Goal: Transaction & Acquisition: Book appointment/travel/reservation

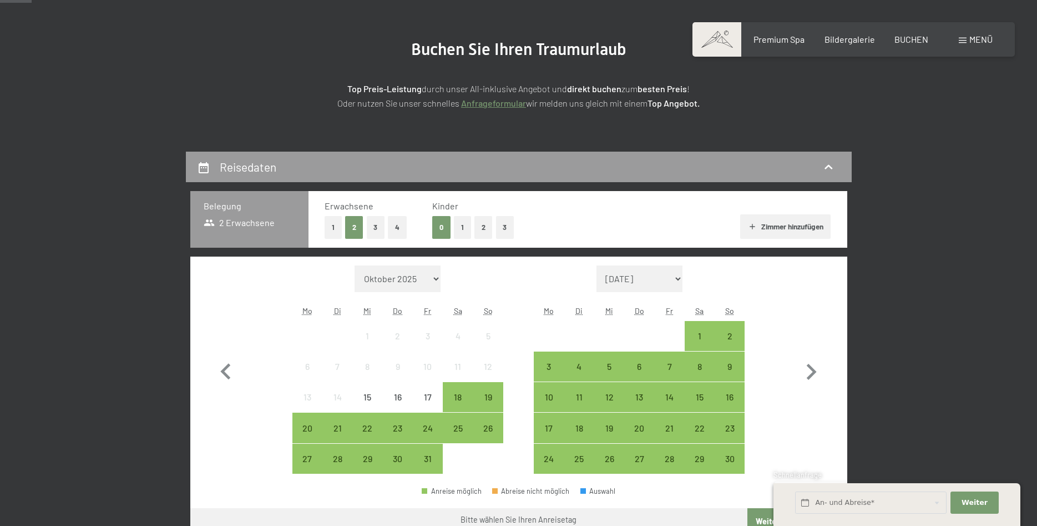
scroll to position [113, 0]
click at [814, 371] on icon "button" at bounding box center [812, 372] width 10 height 16
select select "[DATE]"
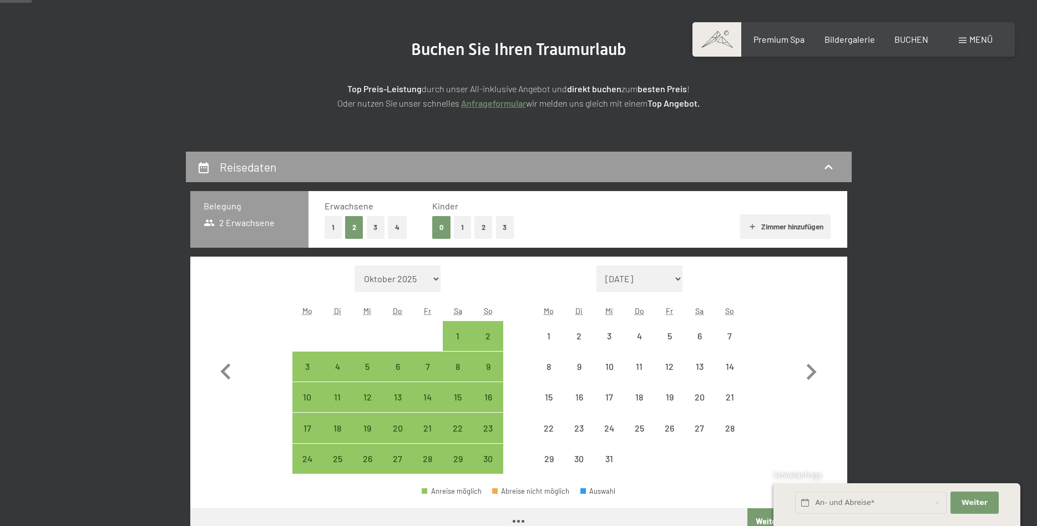
select select "[DATE]"
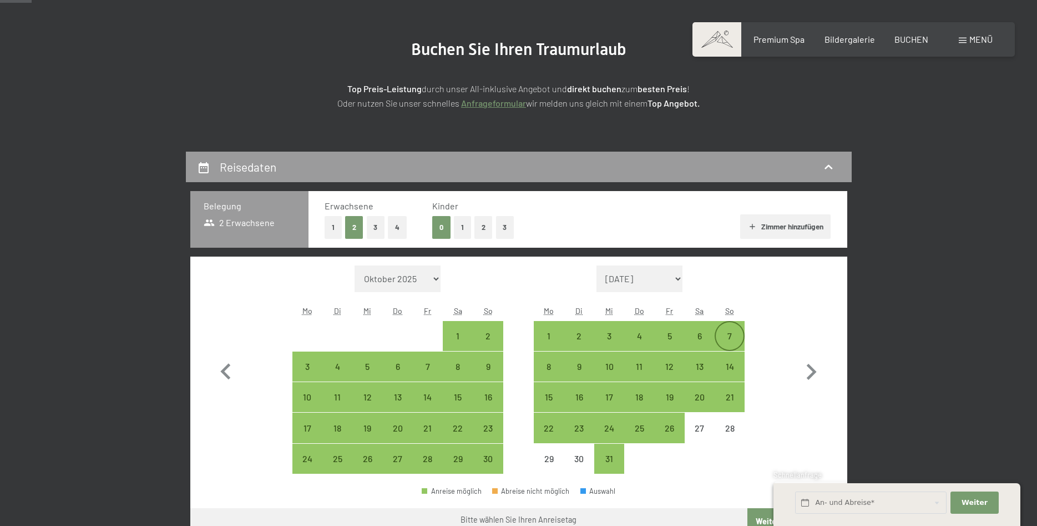
click at [727, 330] on div "7" at bounding box center [730, 336] width 28 height 28
select select "[DATE]"
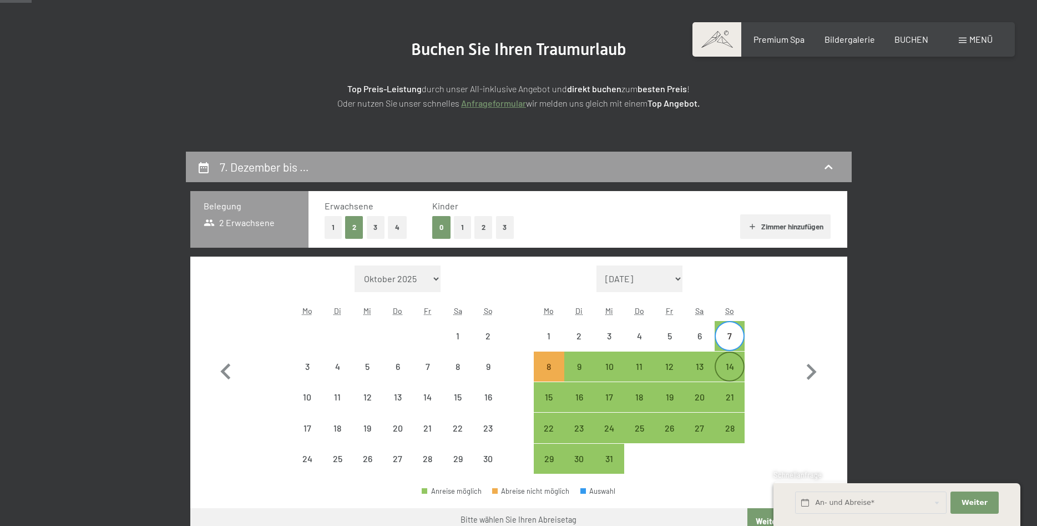
click at [727, 366] on div "14" at bounding box center [730, 376] width 28 height 28
select select "[DATE]"
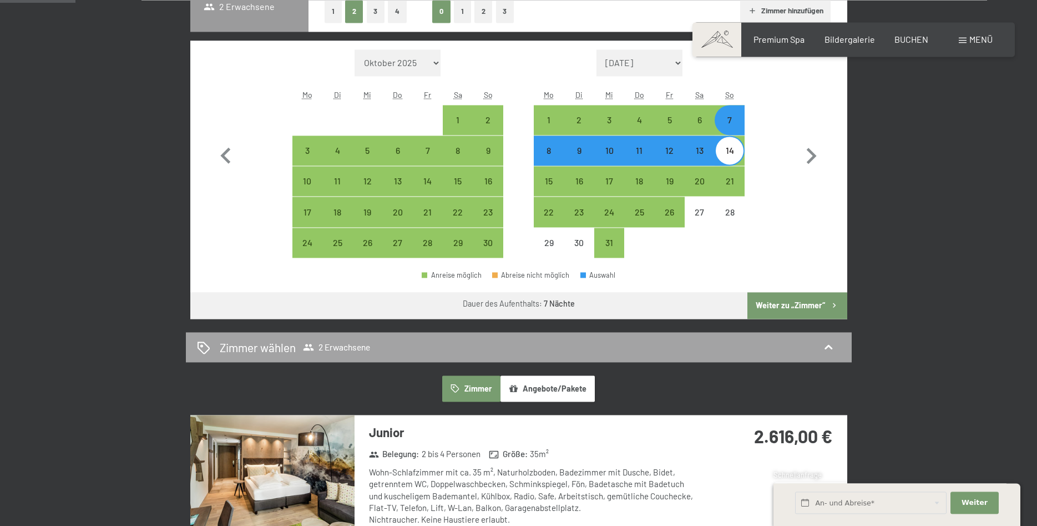
scroll to position [340, 0]
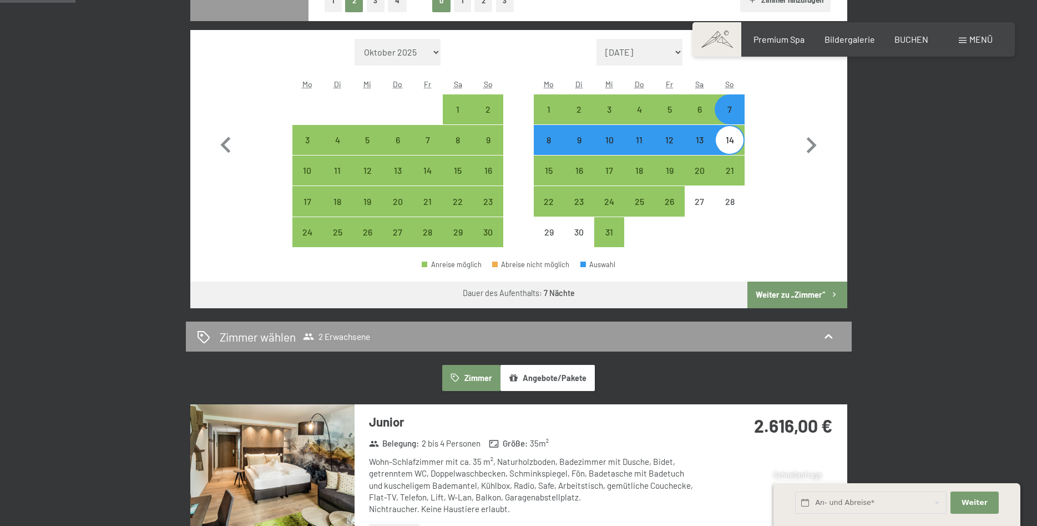
drag, startPoint x: 794, startPoint y: 291, endPoint x: 777, endPoint y: 301, distance: 20.4
click at [792, 294] on button "Weiter zu „Zimmer“" at bounding box center [797, 294] width 99 height 27
select select "[DATE]"
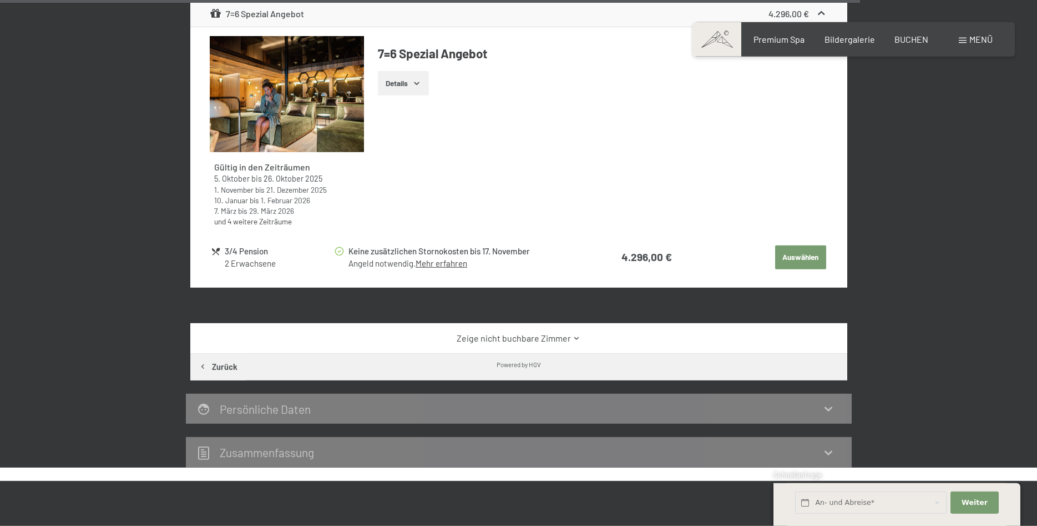
scroll to position [3492, 0]
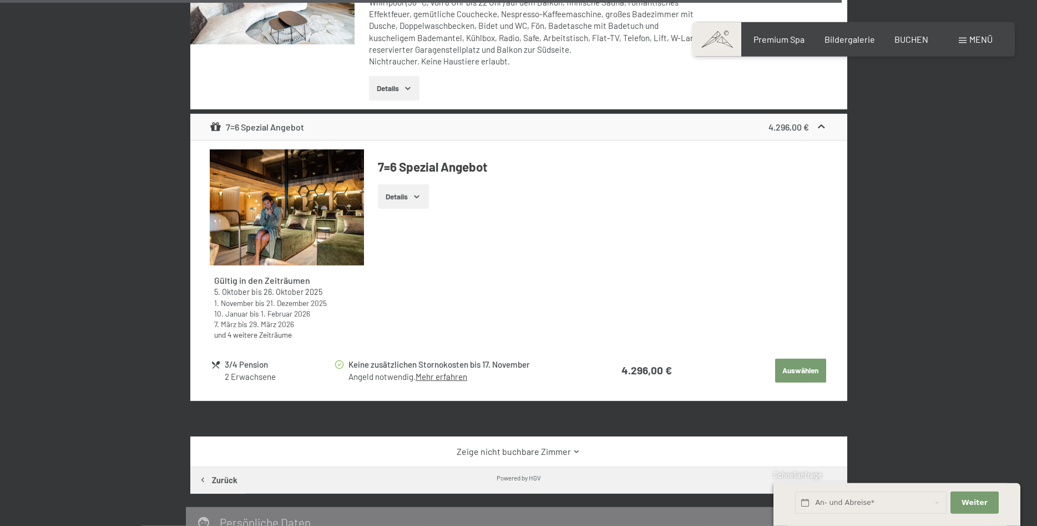
click at [575, 451] on icon at bounding box center [577, 451] width 8 height 8
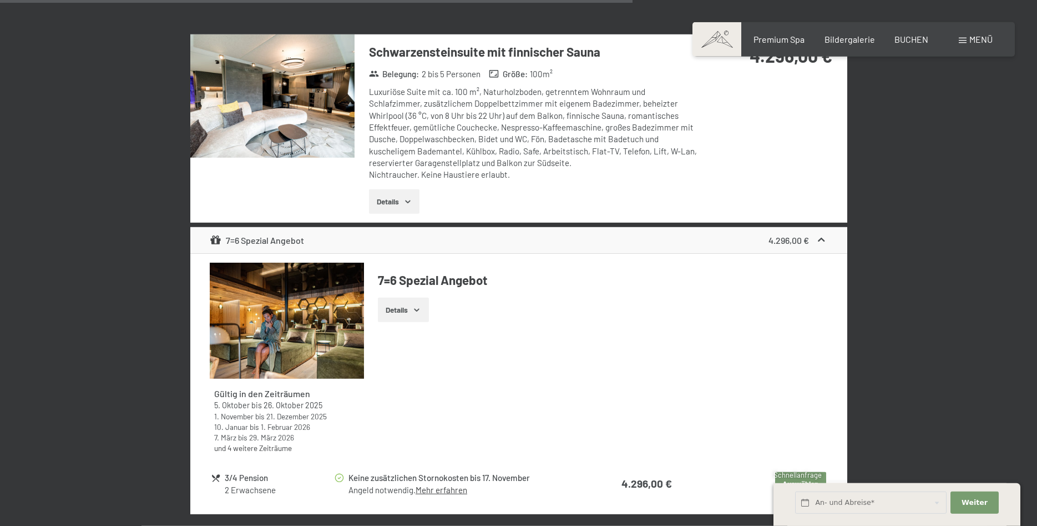
scroll to position [3322, 0]
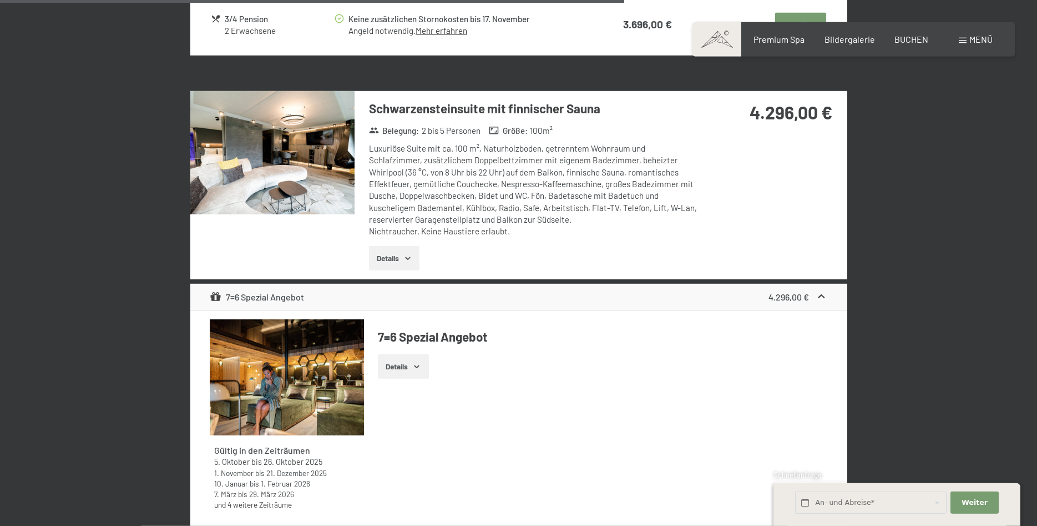
click at [412, 256] on icon "button" at bounding box center [408, 258] width 9 height 9
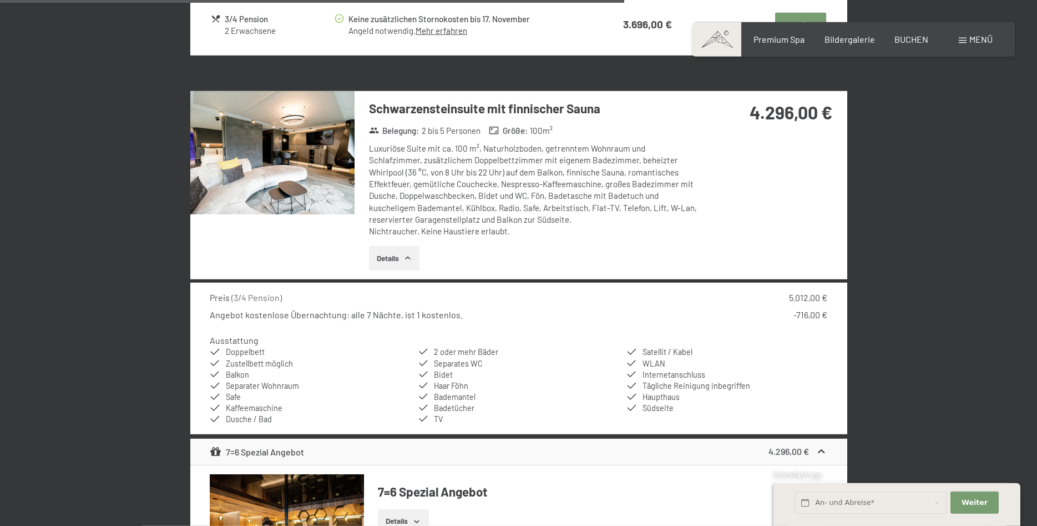
click at [313, 197] on img at bounding box center [272, 152] width 164 height 123
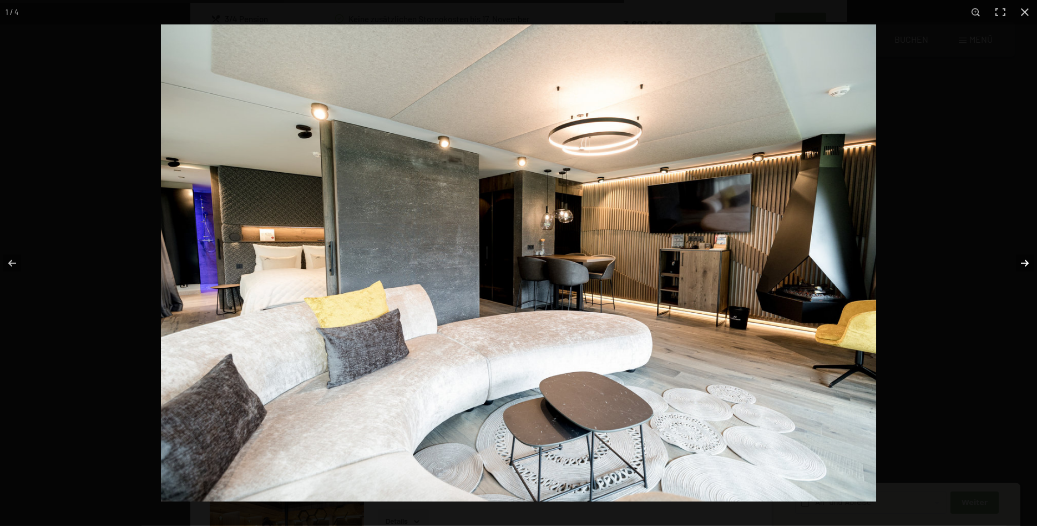
click at [1026, 263] on button "button" at bounding box center [1018, 263] width 39 height 56
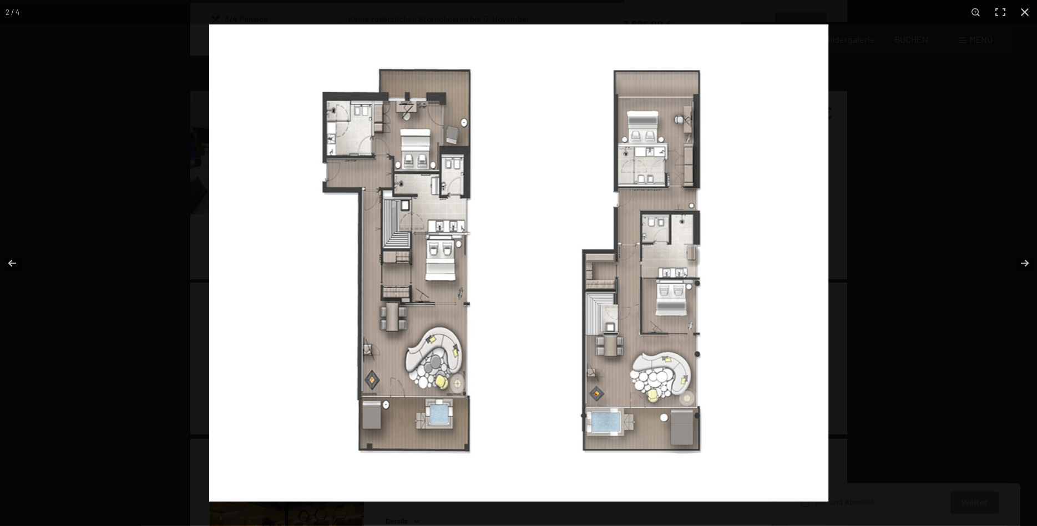
click at [671, 304] on img at bounding box center [518, 262] width 619 height 477
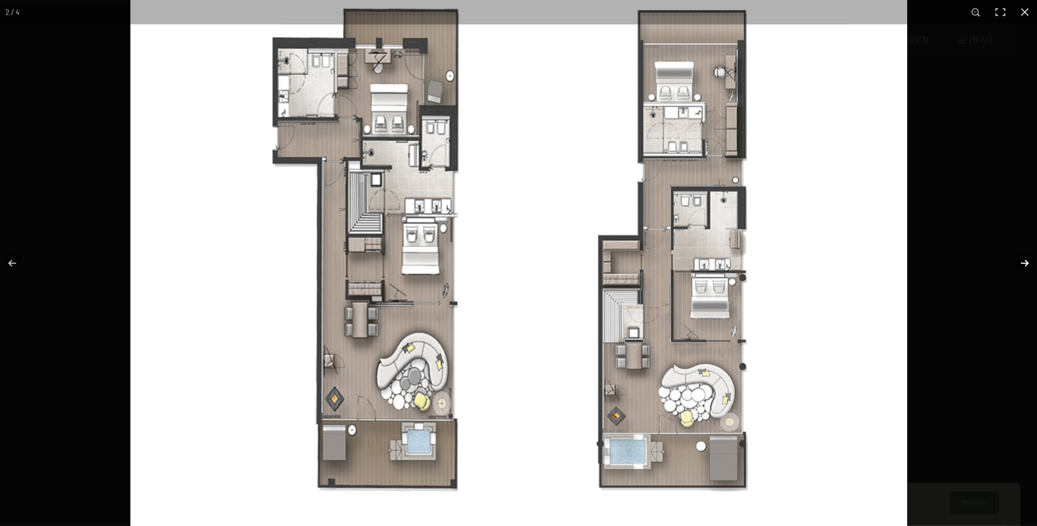
click at [1023, 265] on button "button" at bounding box center [1018, 263] width 39 height 56
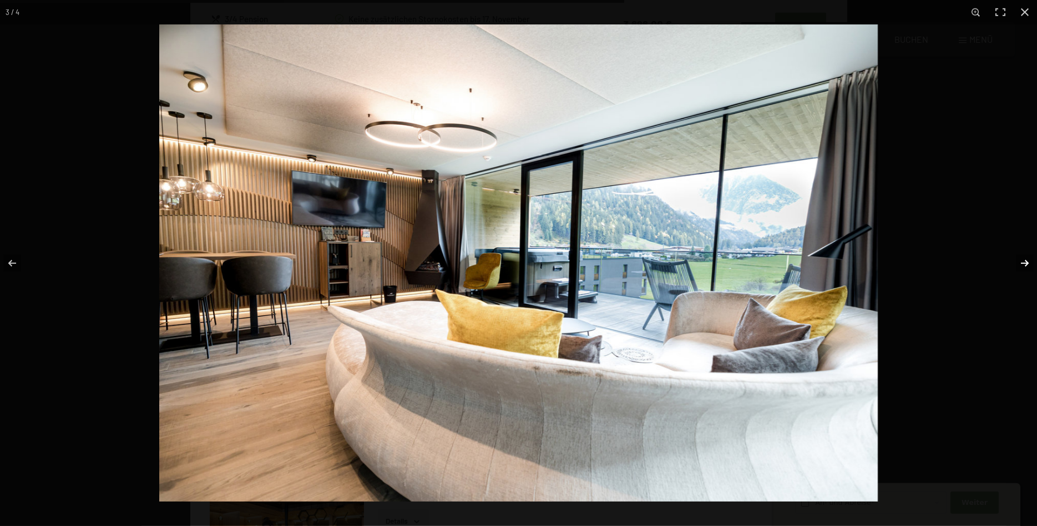
click at [1026, 261] on button "button" at bounding box center [1018, 263] width 39 height 56
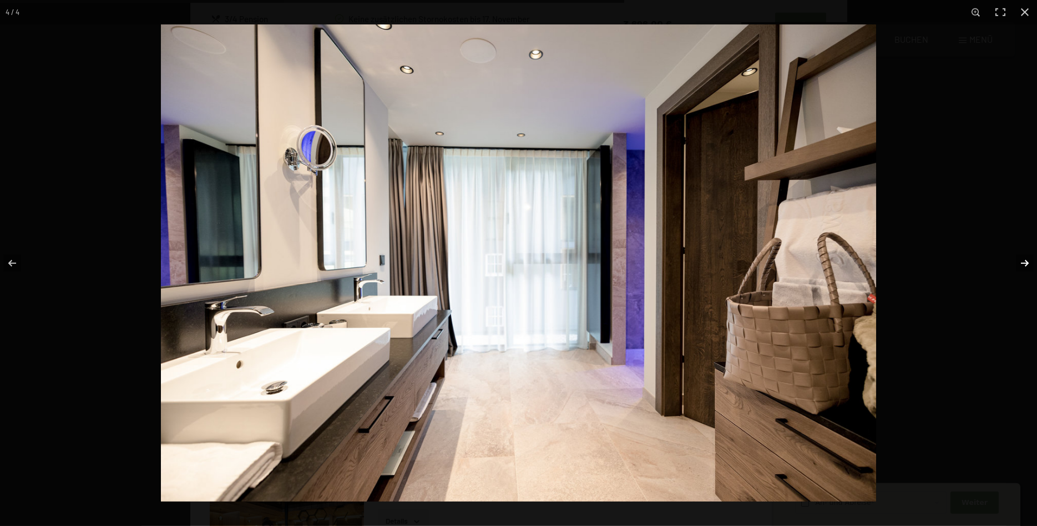
click at [1026, 261] on button "button" at bounding box center [1018, 263] width 39 height 56
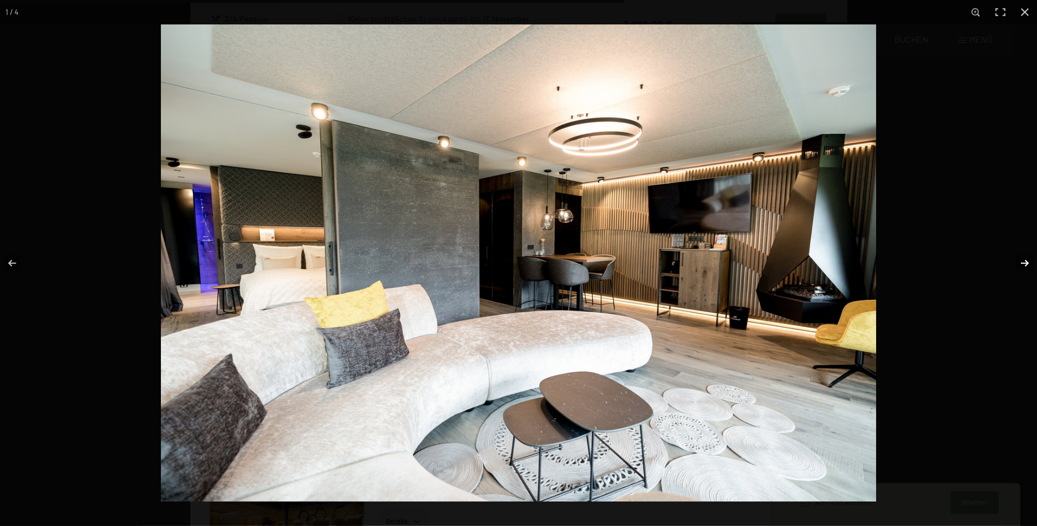
click at [1026, 261] on button "button" at bounding box center [1018, 263] width 39 height 56
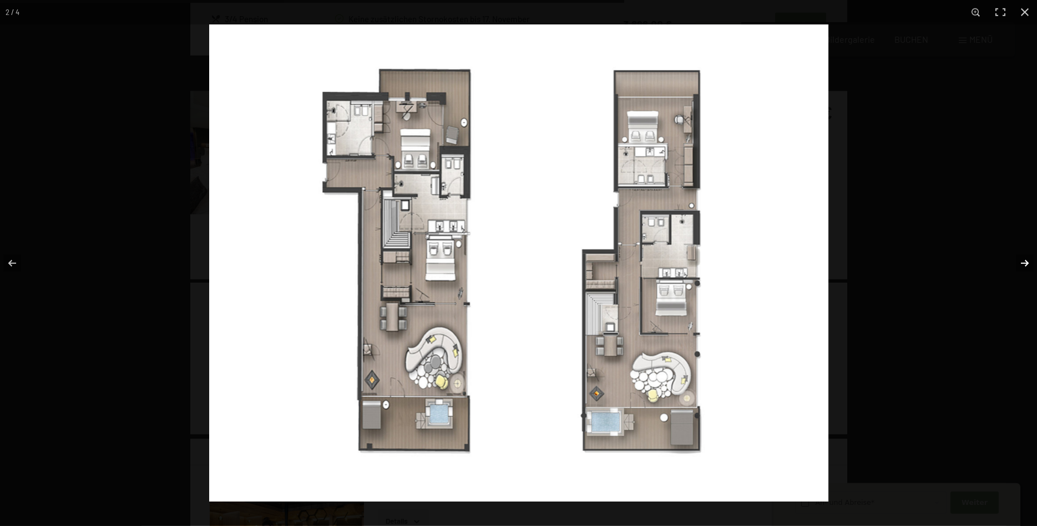
click at [1026, 261] on button "button" at bounding box center [1018, 263] width 39 height 56
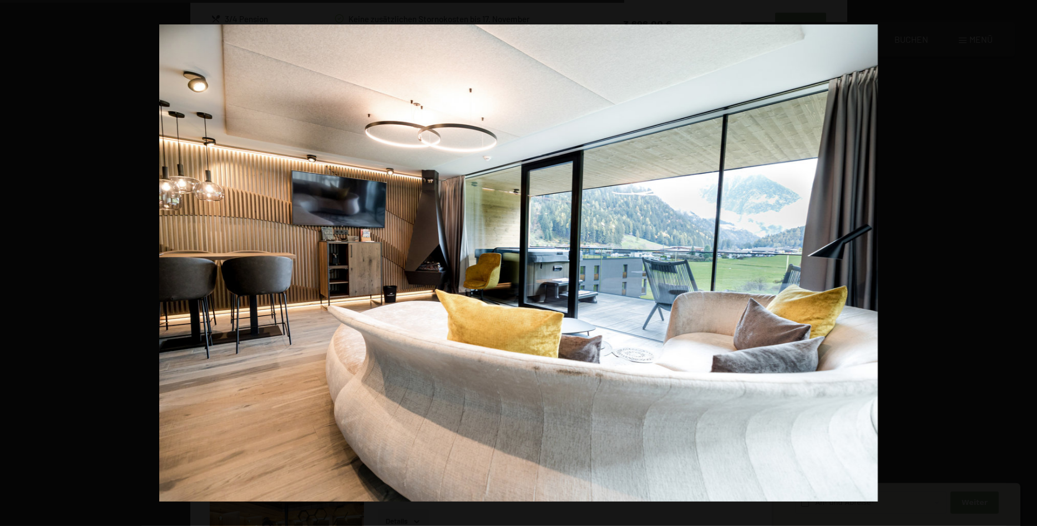
click at [1026, 261] on button "button" at bounding box center [1018, 263] width 39 height 56
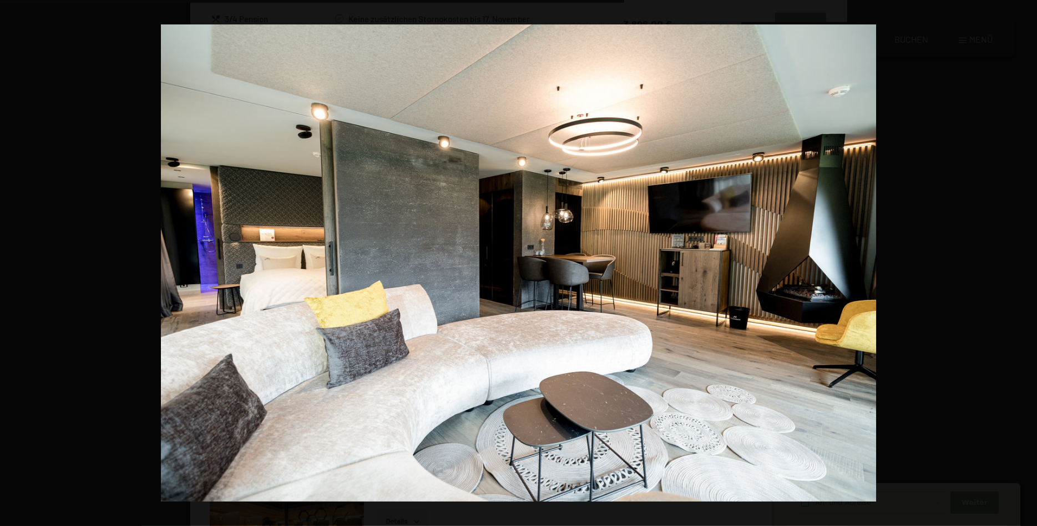
click at [1026, 261] on button "button" at bounding box center [1018, 263] width 39 height 56
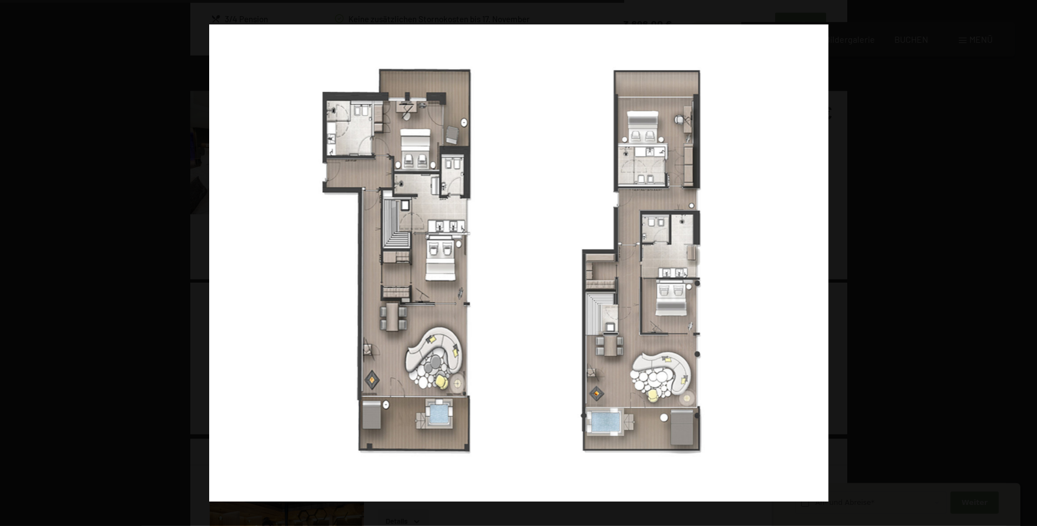
click at [1026, 261] on button "button" at bounding box center [1018, 263] width 39 height 56
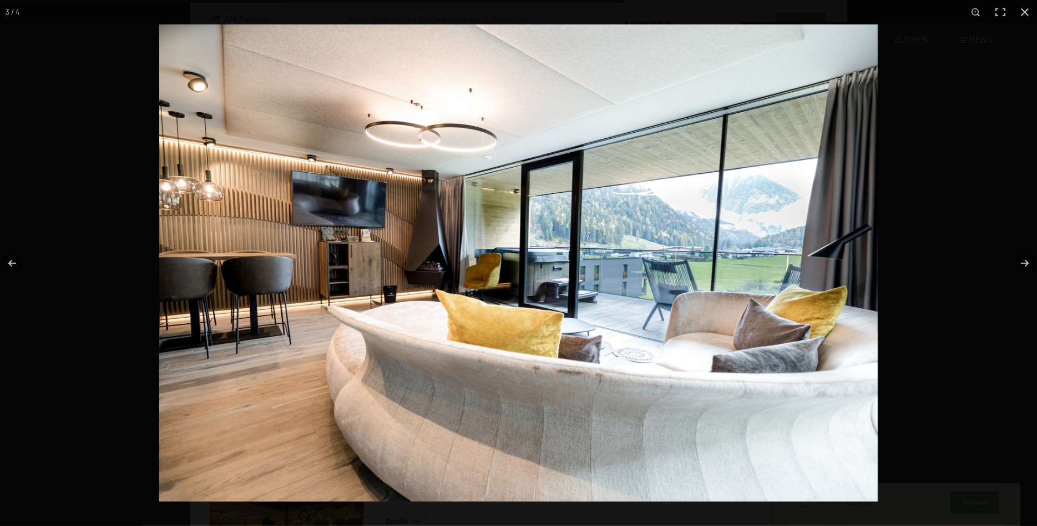
click at [805, 407] on img at bounding box center [518, 262] width 719 height 477
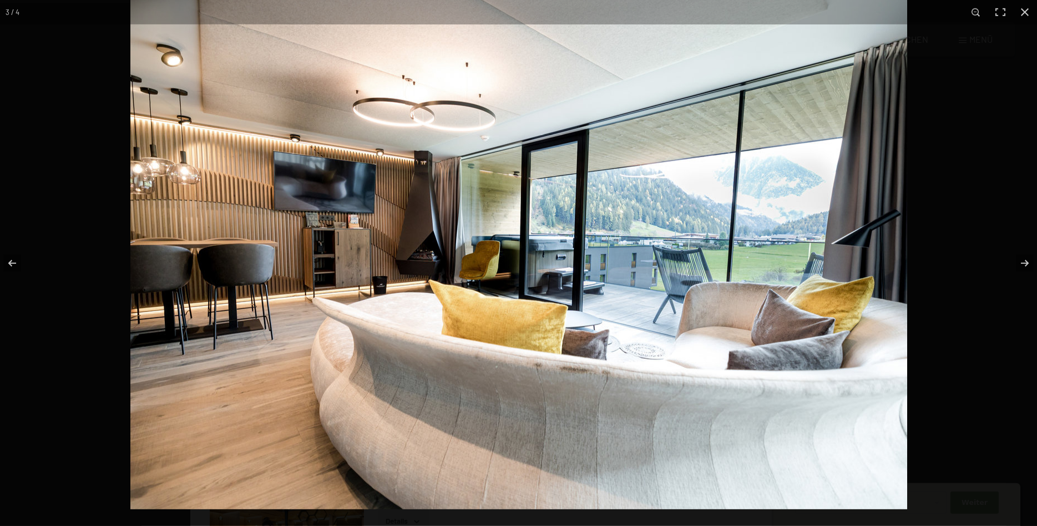
click at [437, 260] on img at bounding box center [518, 251] width 777 height 516
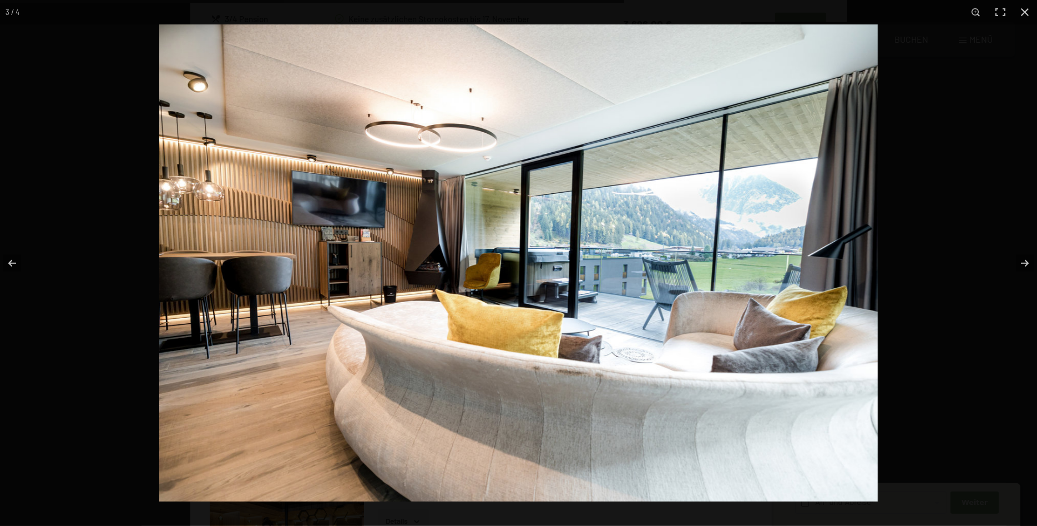
click at [437, 260] on img at bounding box center [518, 262] width 719 height 477
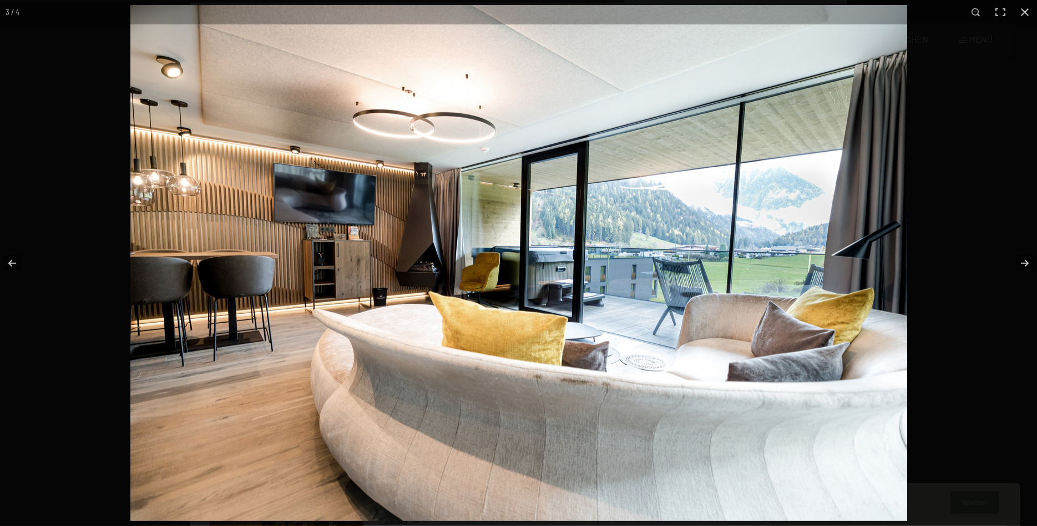
click at [437, 260] on img at bounding box center [518, 263] width 777 height 516
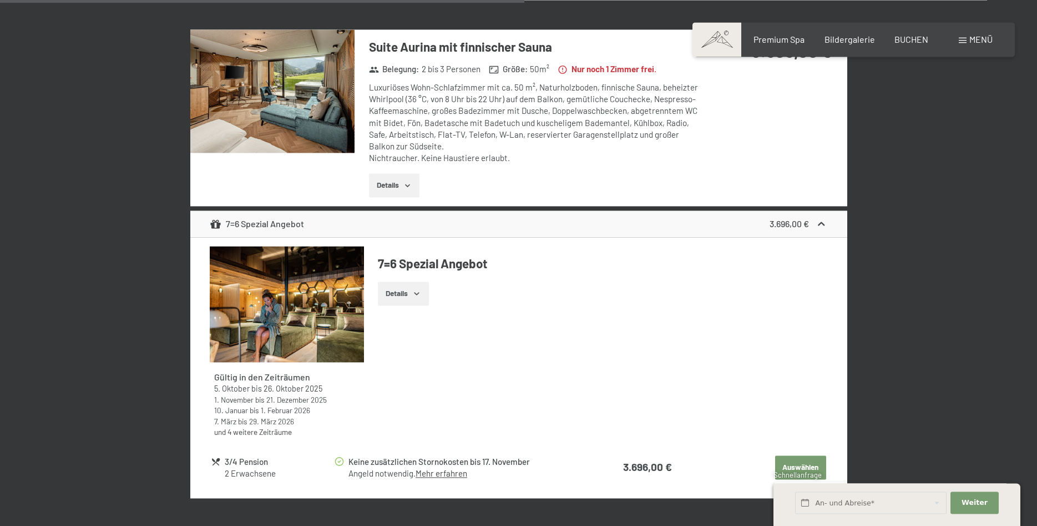
scroll to position [2869, 0]
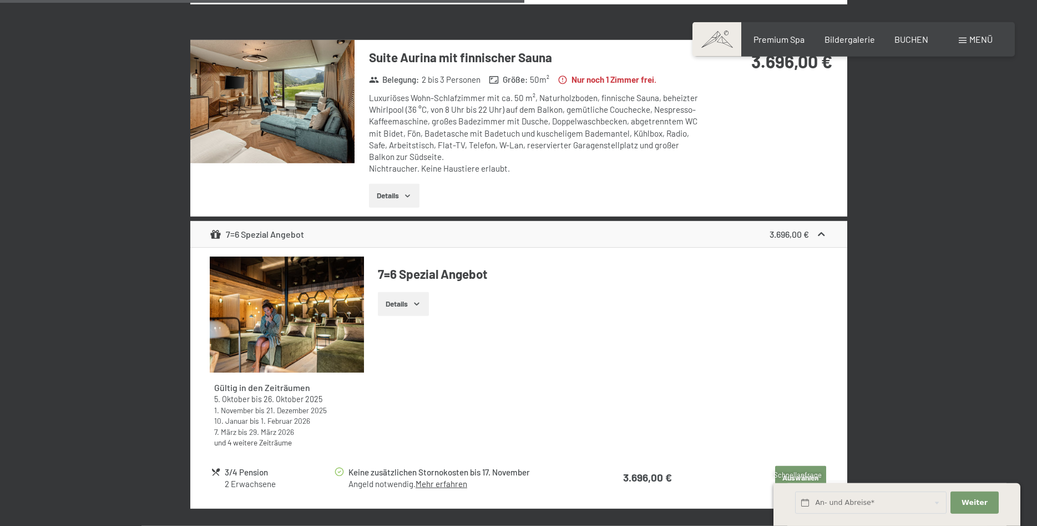
click at [392, 192] on button "Details" at bounding box center [394, 196] width 51 height 24
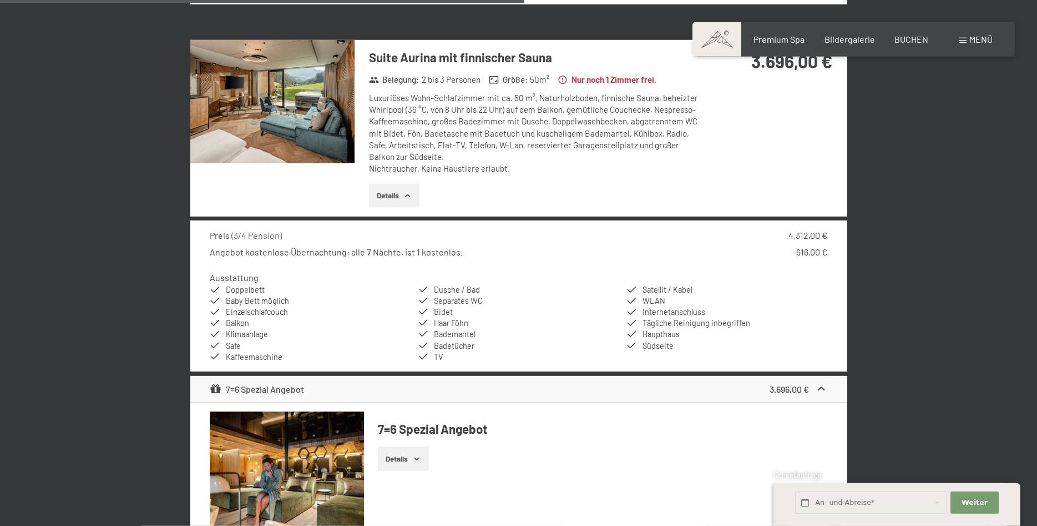
click at [318, 139] on img at bounding box center [272, 101] width 164 height 123
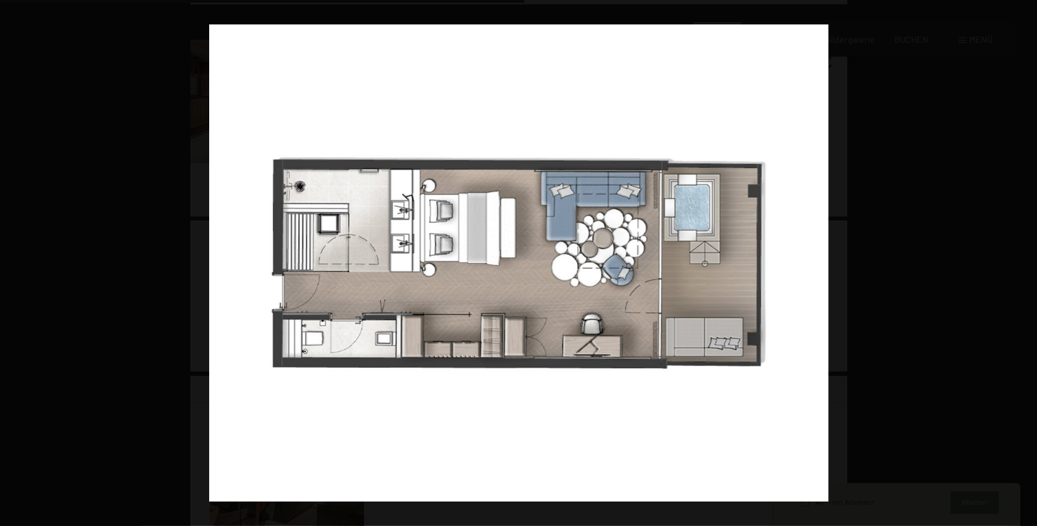
click at [1027, 260] on button "button" at bounding box center [1018, 263] width 39 height 56
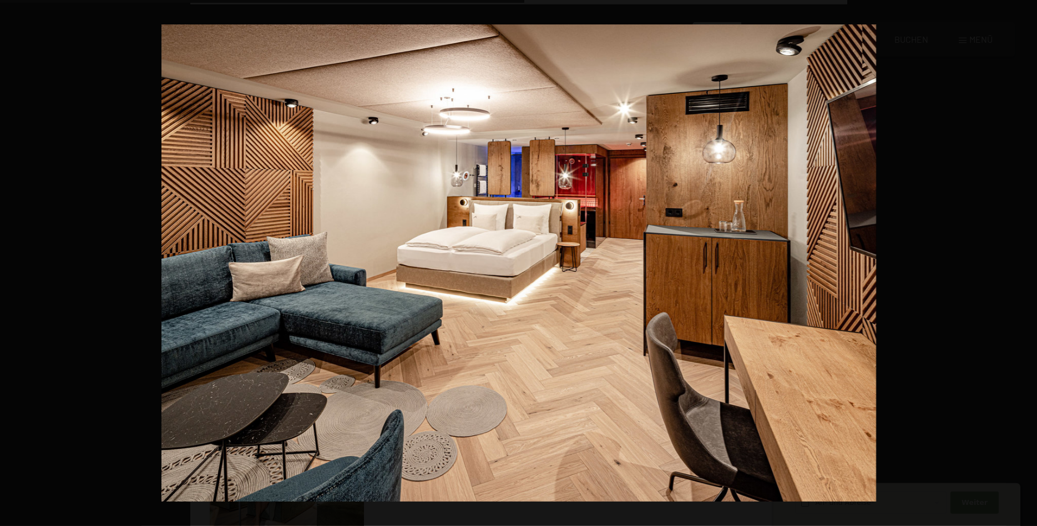
click at [1027, 260] on button "button" at bounding box center [1018, 263] width 39 height 56
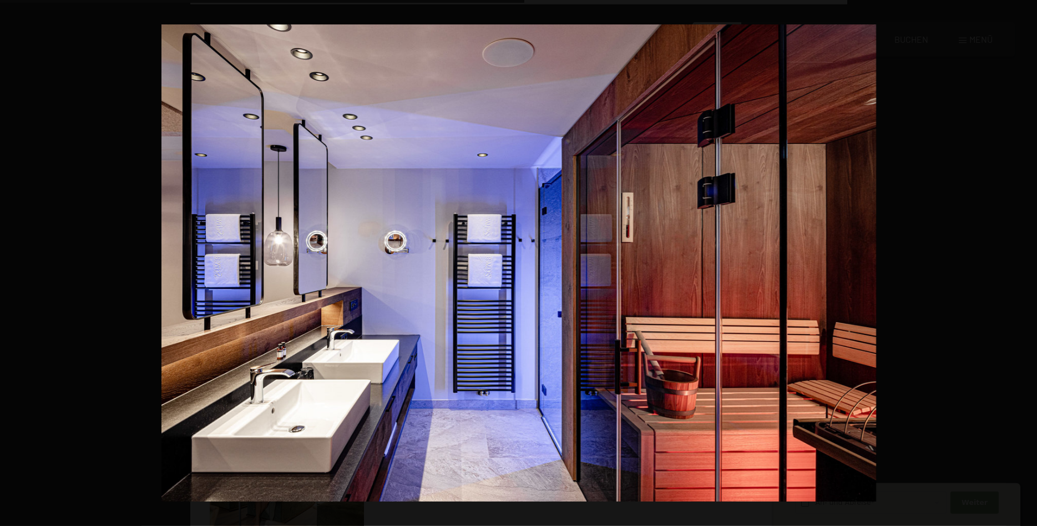
click at [1027, 260] on button "button" at bounding box center [1018, 263] width 39 height 56
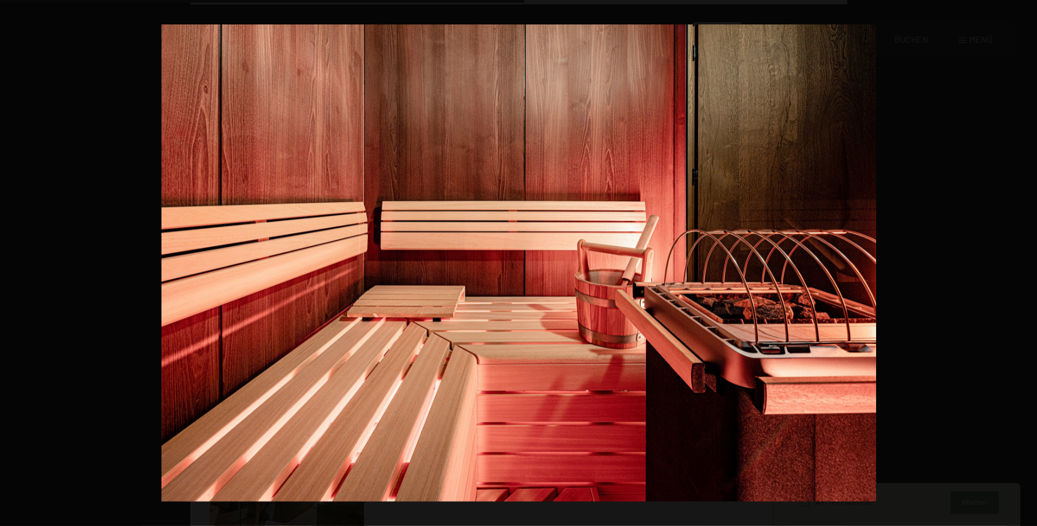
click at [1027, 260] on button "button" at bounding box center [1018, 263] width 39 height 56
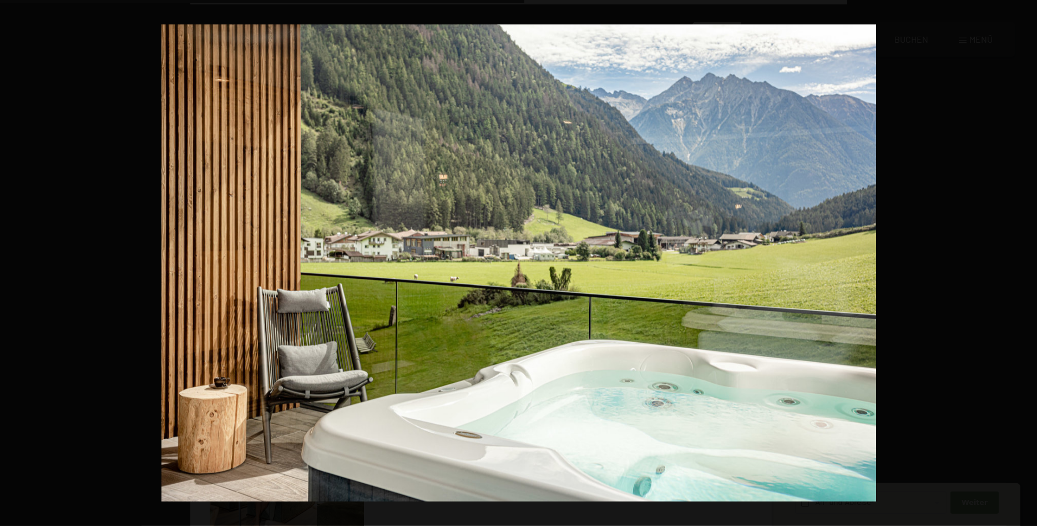
click at [1027, 260] on button "button" at bounding box center [1018, 263] width 39 height 56
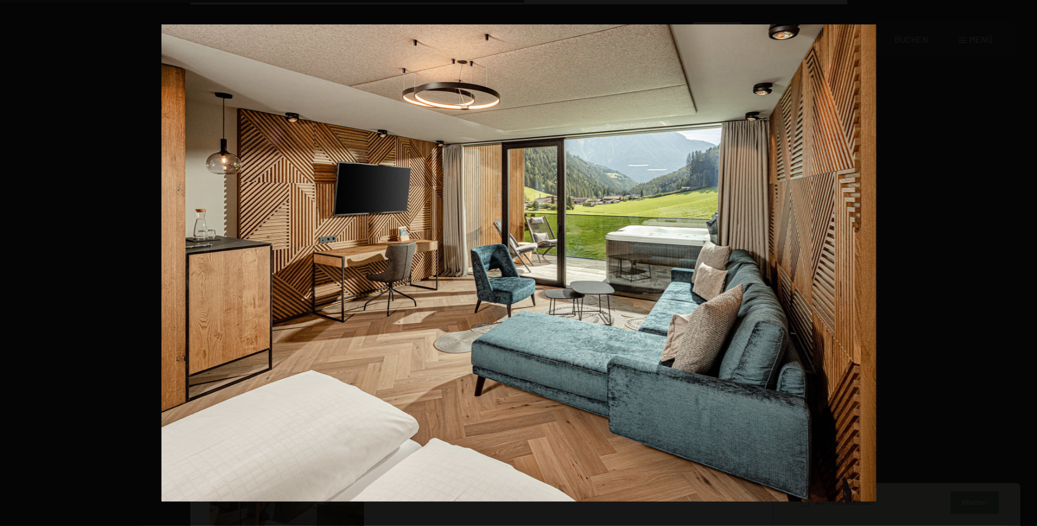
click at [1027, 260] on button "button" at bounding box center [1018, 263] width 39 height 56
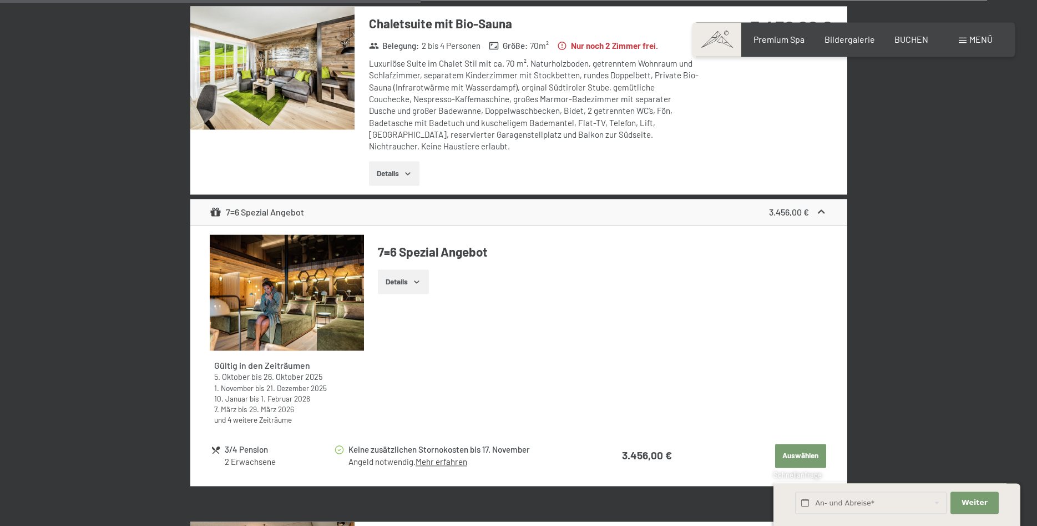
scroll to position [2360, 0]
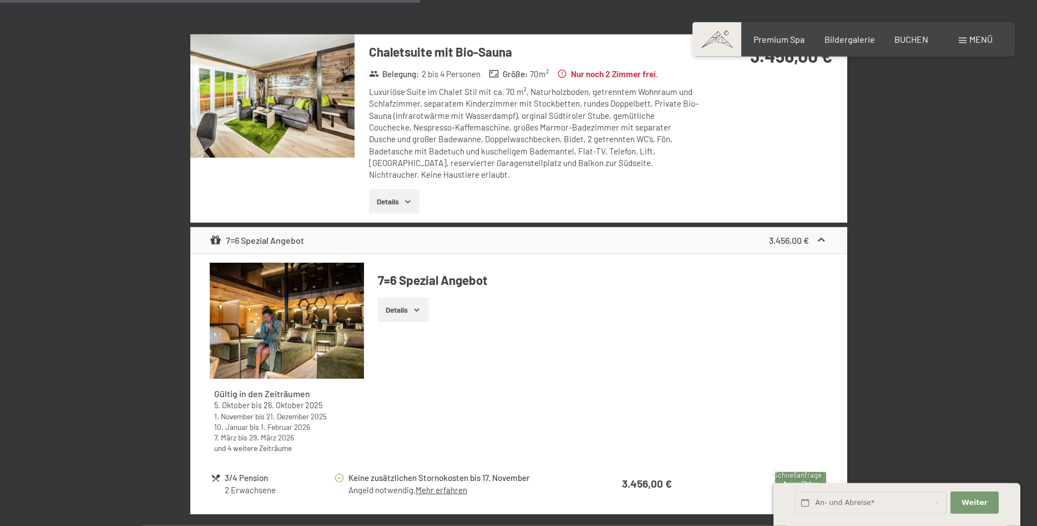
click at [321, 144] on img at bounding box center [272, 95] width 164 height 123
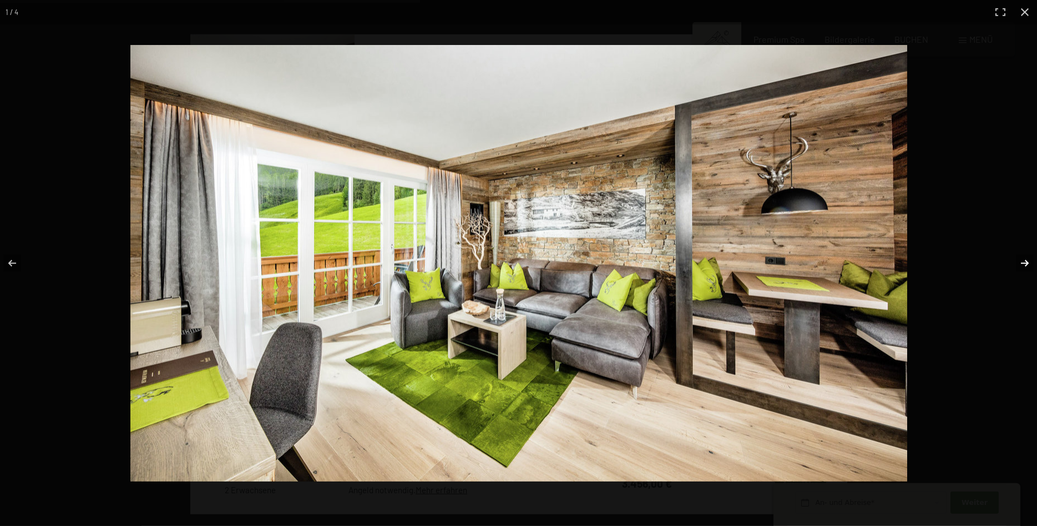
click at [1025, 260] on button "button" at bounding box center [1018, 263] width 39 height 56
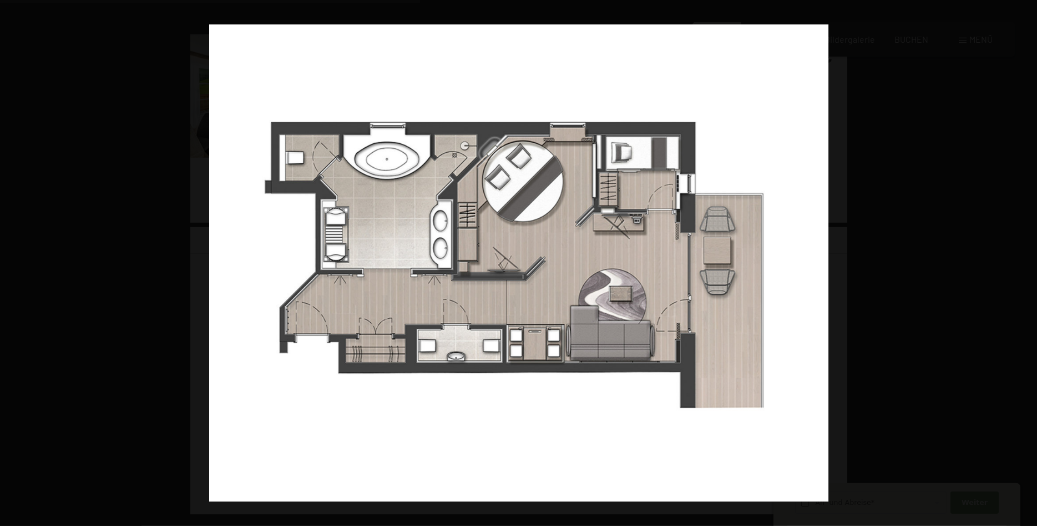
click at [1025, 260] on button "button" at bounding box center [1018, 263] width 39 height 56
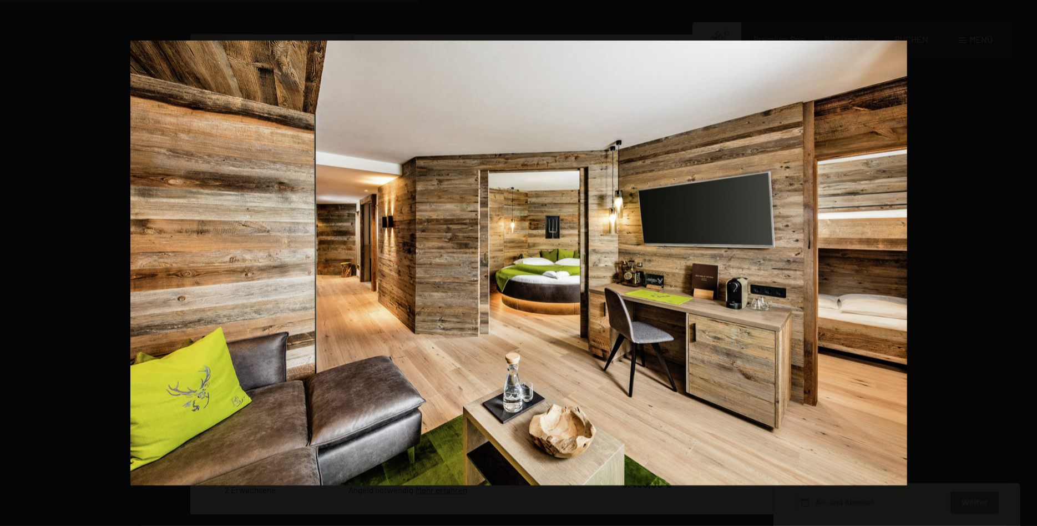
click at [1025, 260] on button "button" at bounding box center [1018, 263] width 39 height 56
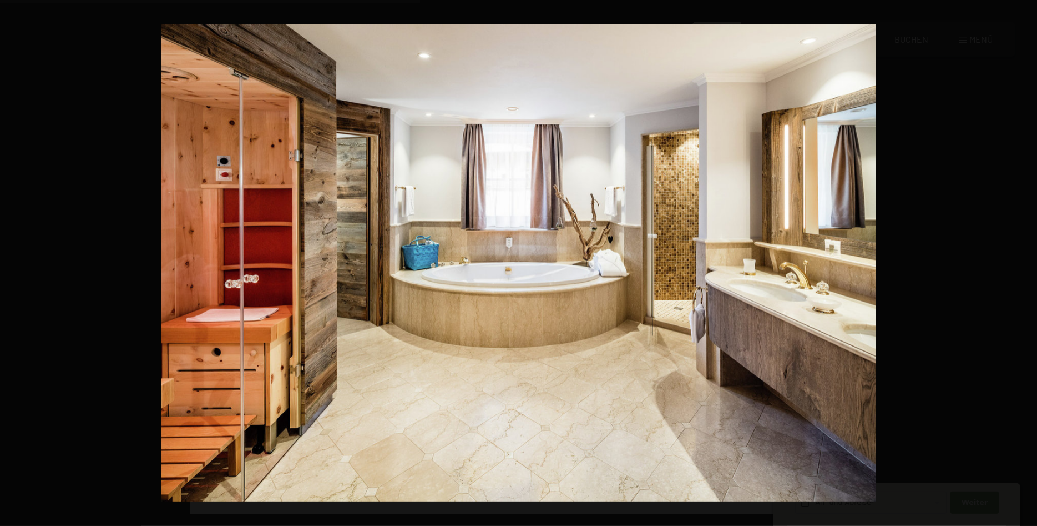
click at [1025, 260] on button "button" at bounding box center [1018, 263] width 39 height 56
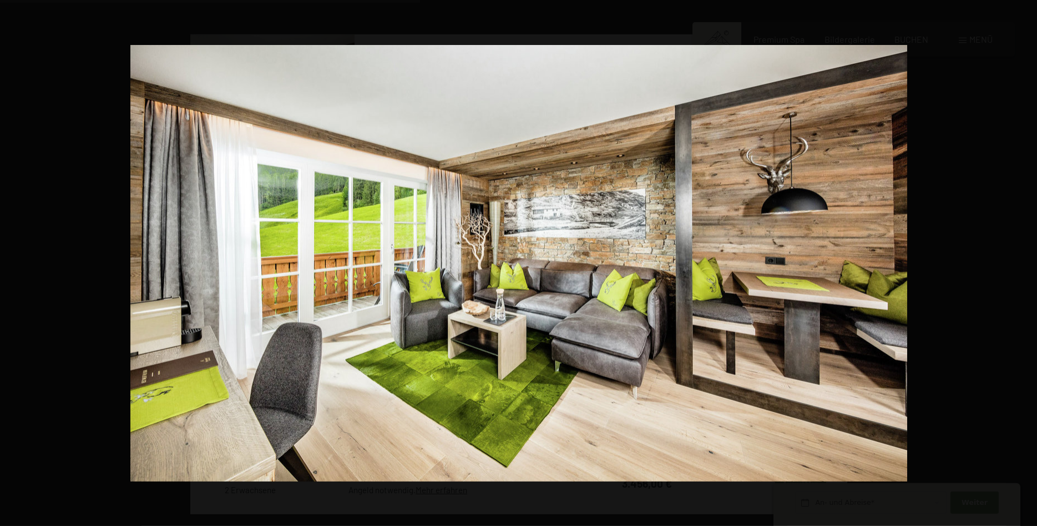
click at [1025, 260] on button "button" at bounding box center [1018, 263] width 39 height 56
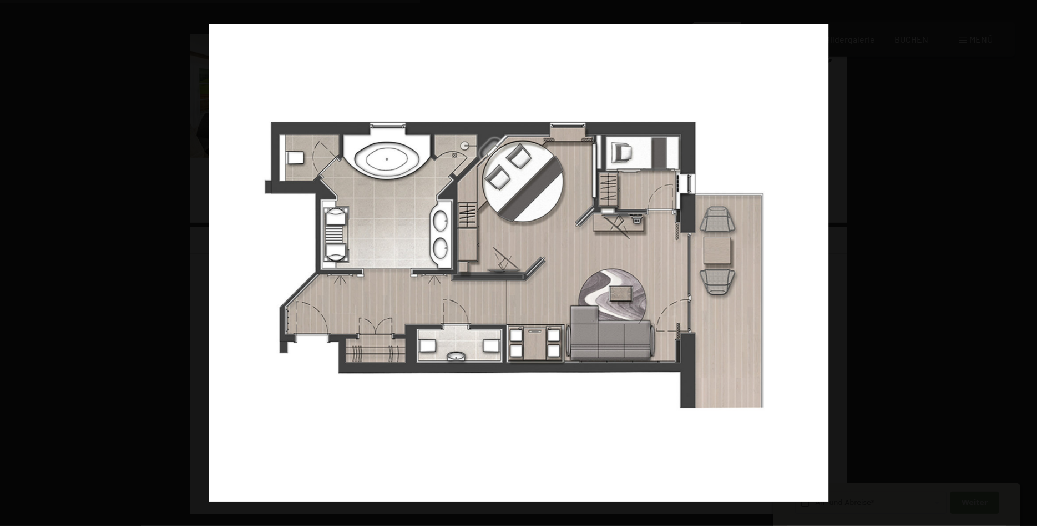
click at [1025, 260] on button "button" at bounding box center [1018, 263] width 39 height 56
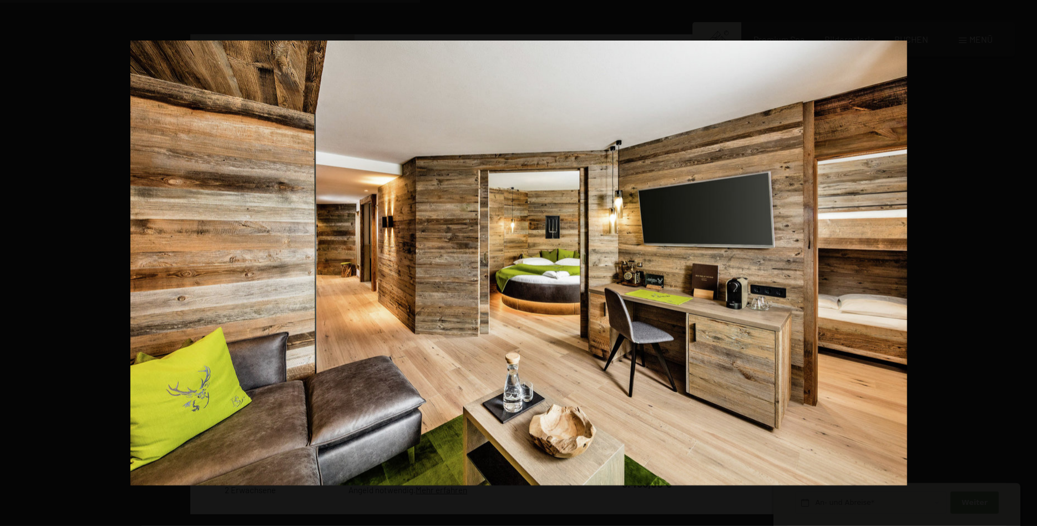
click at [1025, 260] on button "button" at bounding box center [1018, 263] width 39 height 56
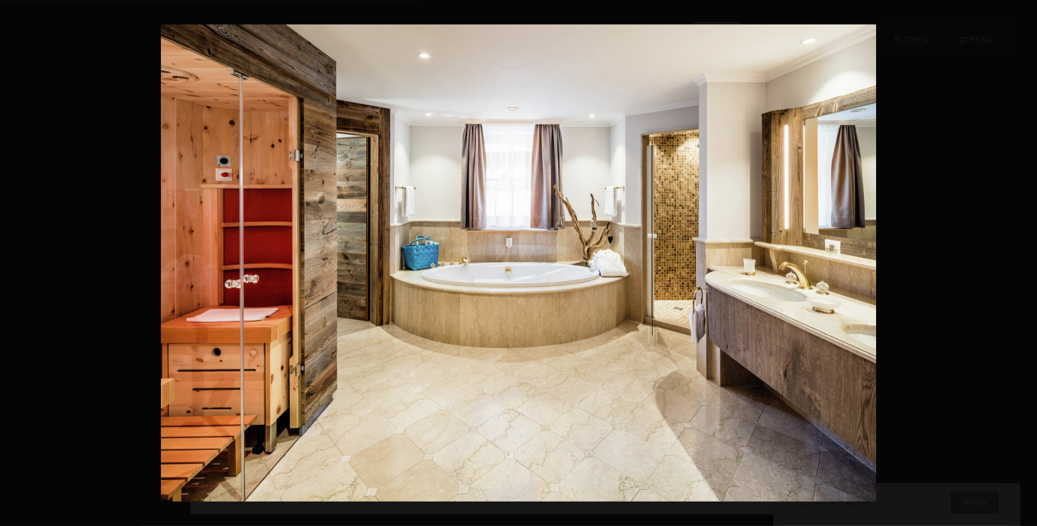
click at [1025, 260] on button "button" at bounding box center [1018, 263] width 39 height 56
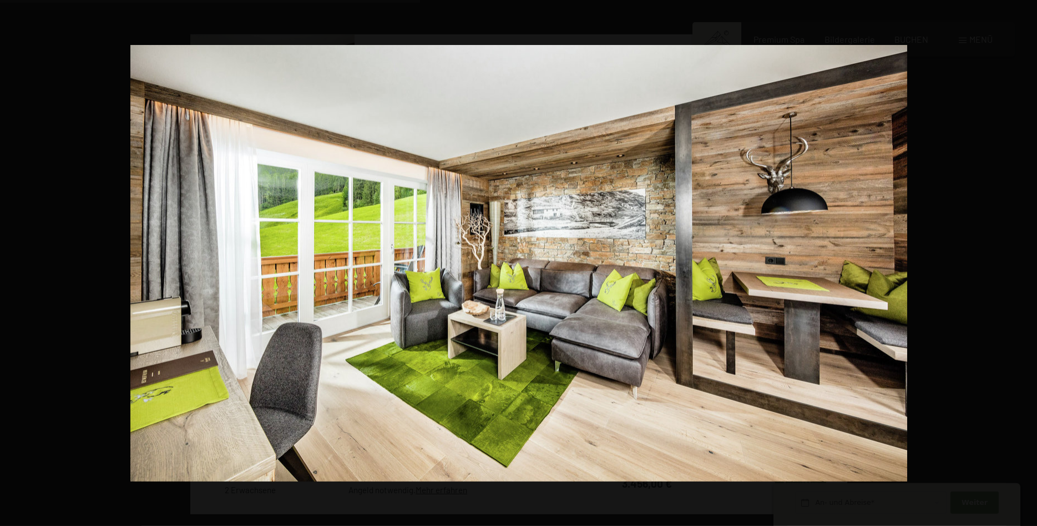
click at [1025, 260] on button "button" at bounding box center [1018, 263] width 39 height 56
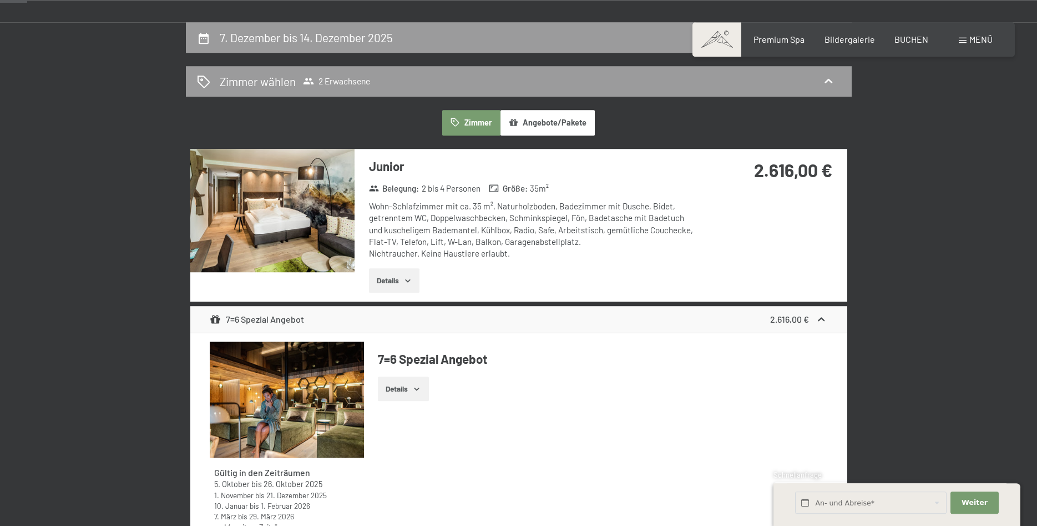
scroll to position [152, 0]
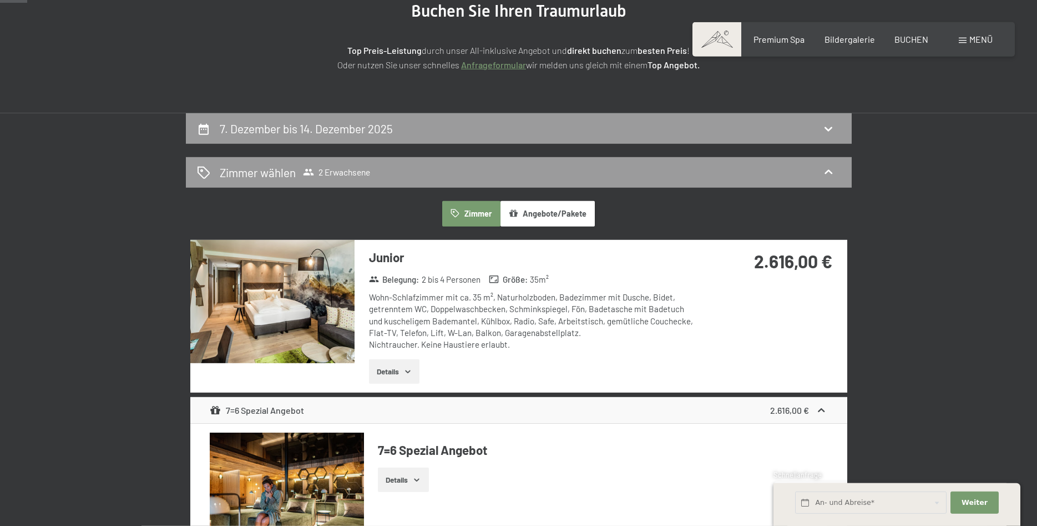
click at [288, 304] on img at bounding box center [272, 301] width 164 height 123
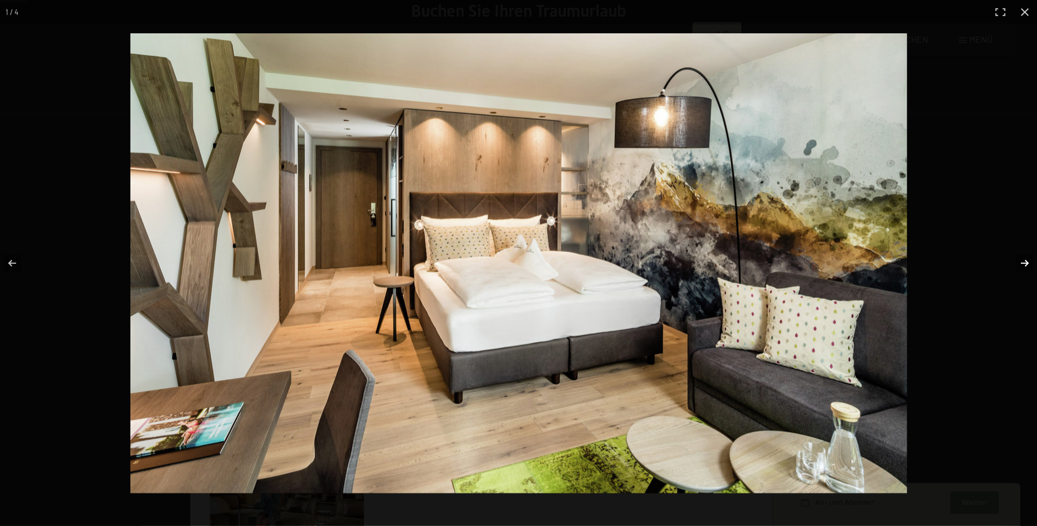
click at [1025, 259] on button "button" at bounding box center [1018, 263] width 39 height 56
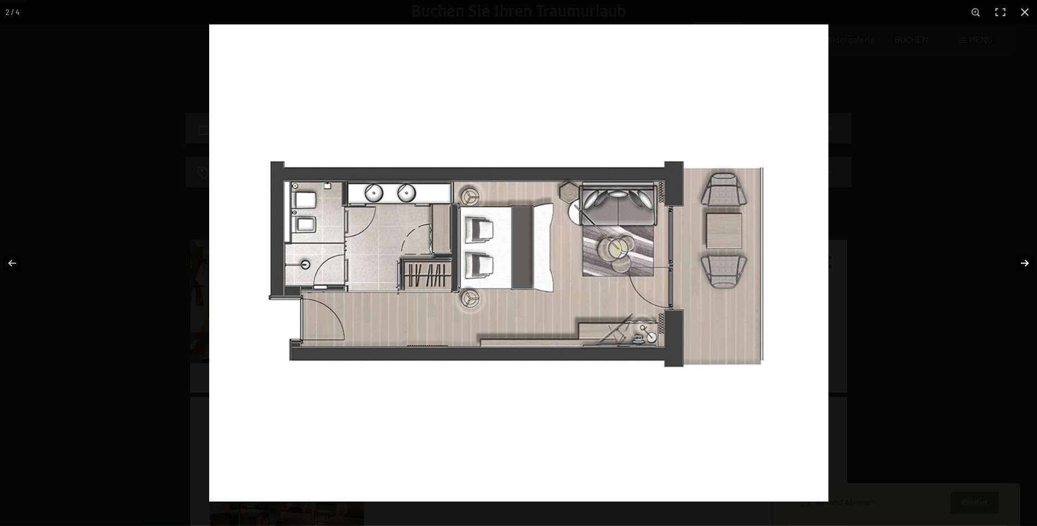
click at [1025, 259] on button "button" at bounding box center [1018, 263] width 39 height 56
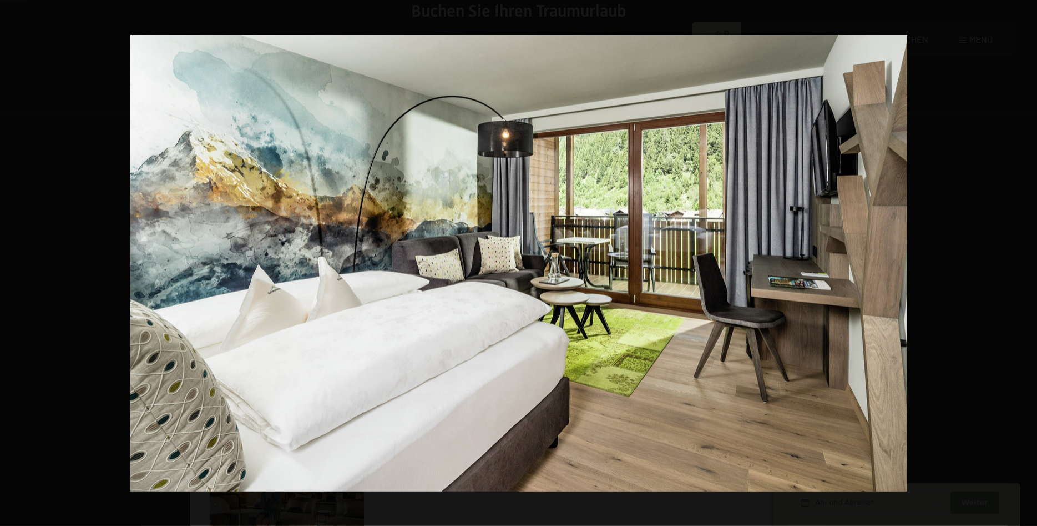
click at [1025, 259] on button "button" at bounding box center [1018, 263] width 39 height 56
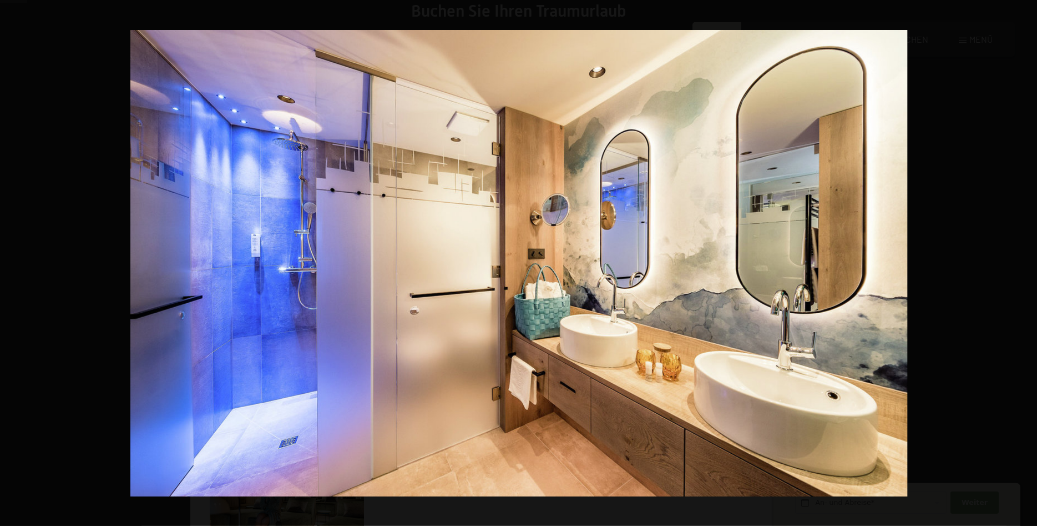
click at [1025, 259] on button "button" at bounding box center [1018, 263] width 39 height 56
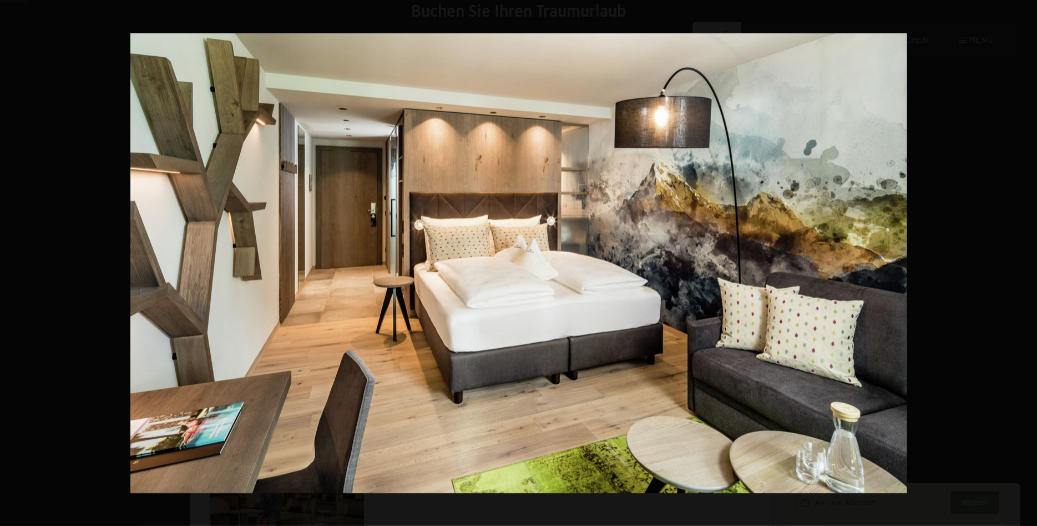
click at [1025, 259] on button "button" at bounding box center [1018, 263] width 39 height 56
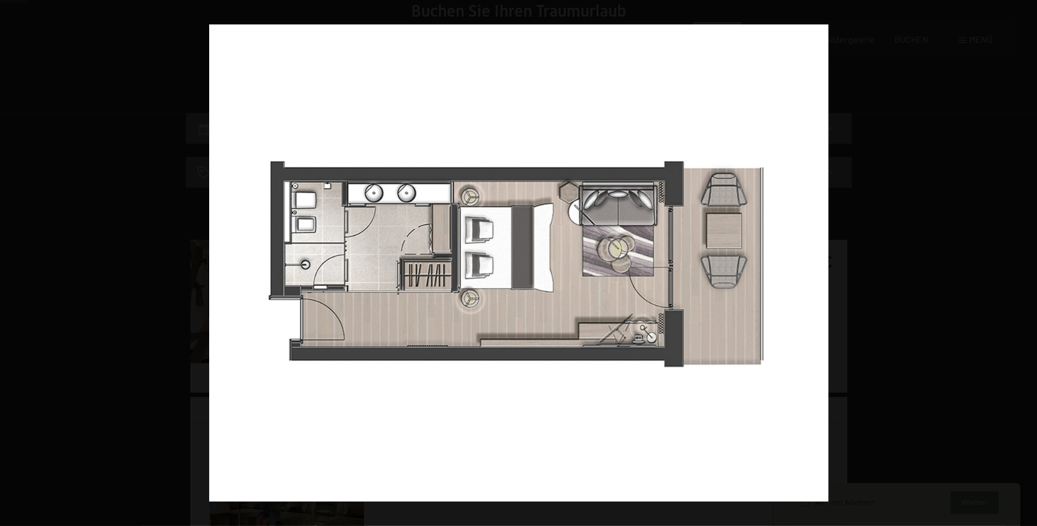
click at [1025, 259] on button "button" at bounding box center [1018, 263] width 39 height 56
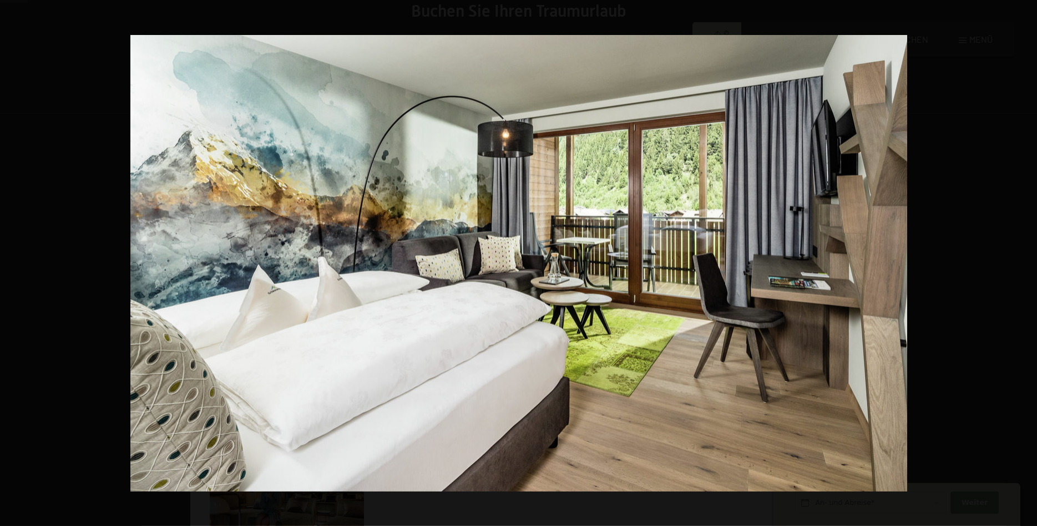
click at [1025, 259] on button "button" at bounding box center [1018, 263] width 39 height 56
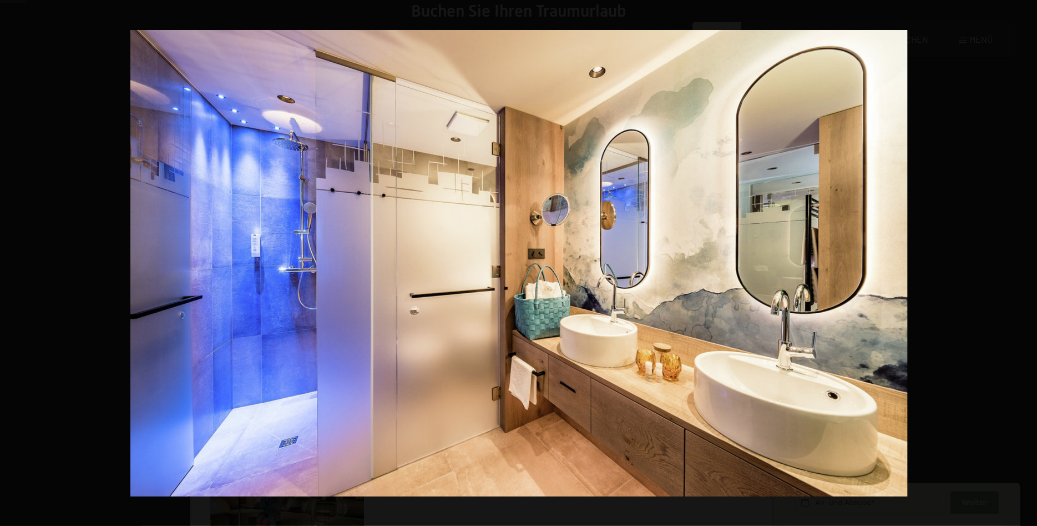
click at [1025, 259] on button "button" at bounding box center [1018, 263] width 39 height 56
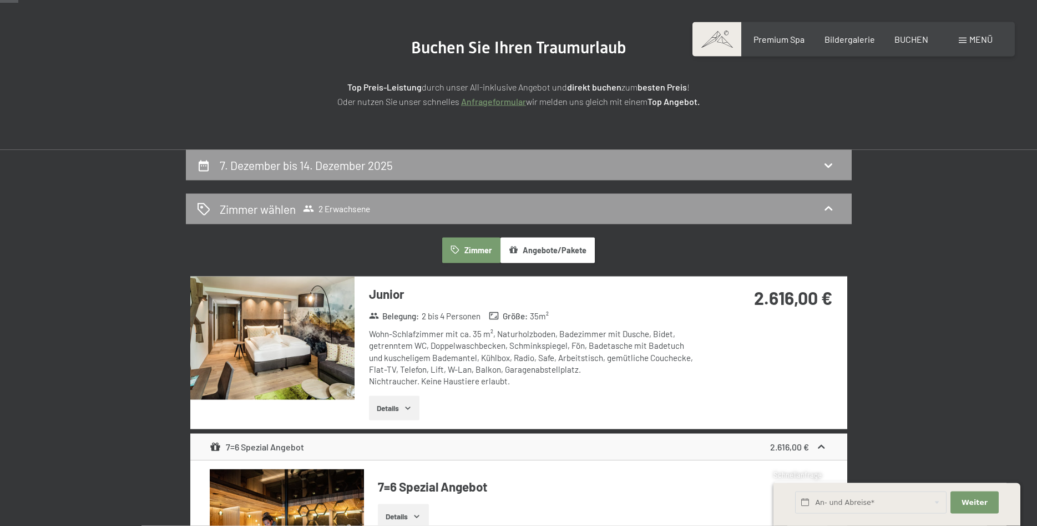
scroll to position [71, 0]
